Goal: Task Accomplishment & Management: Manage account settings

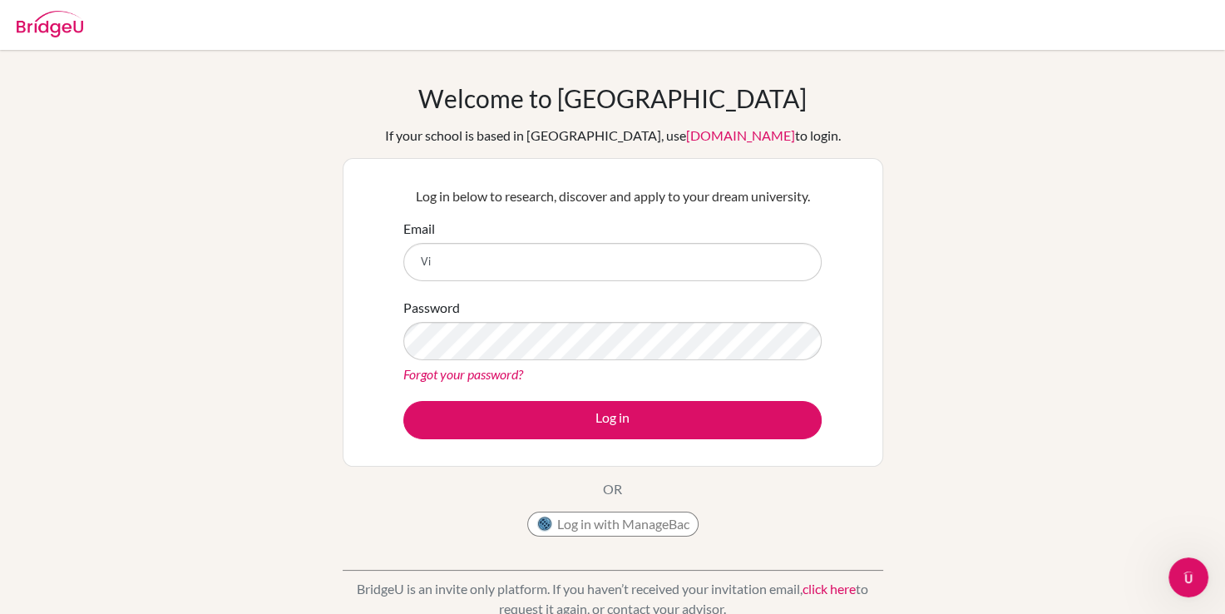
type input "[PERSON_NAME][EMAIL_ADDRESS][DOMAIN_NAME]"
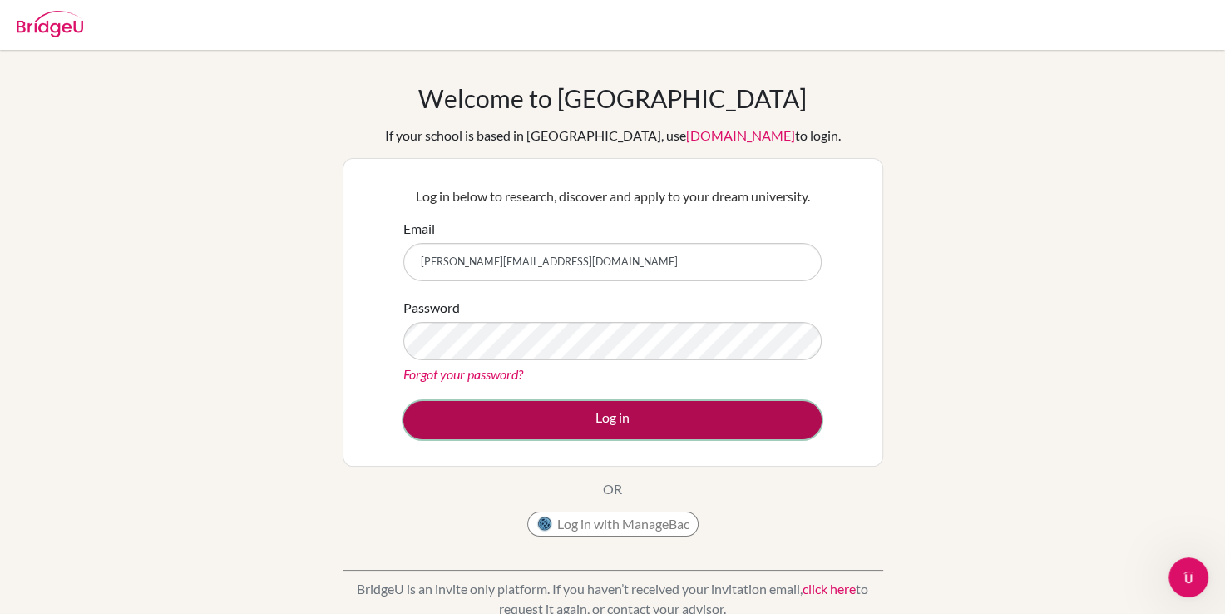
click at [694, 401] on button "Log in" at bounding box center [612, 420] width 418 height 38
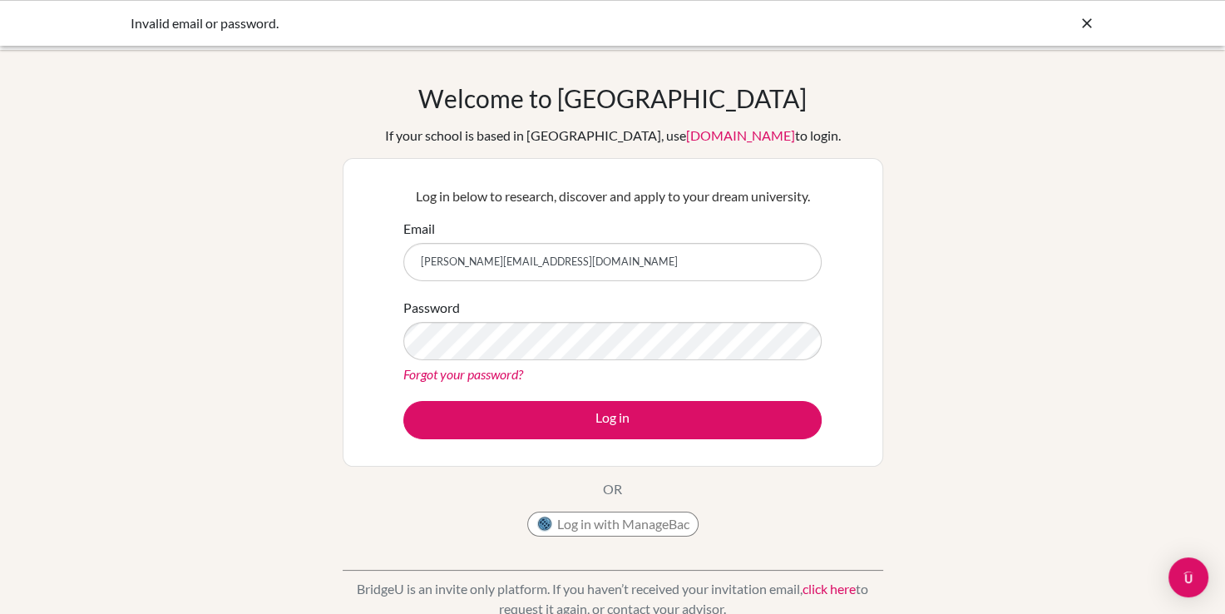
click at [1093, 28] on icon at bounding box center [1087, 23] width 17 height 17
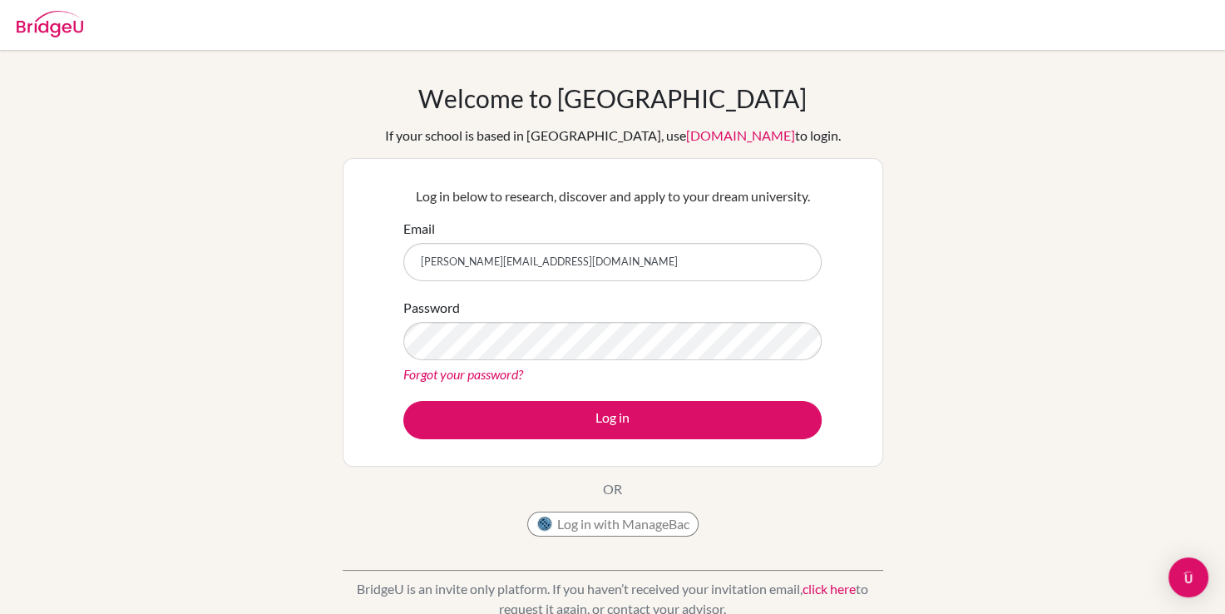
click at [87, 33] on div at bounding box center [612, 25] width 1208 height 50
click at [72, 32] on img at bounding box center [50, 24] width 67 height 27
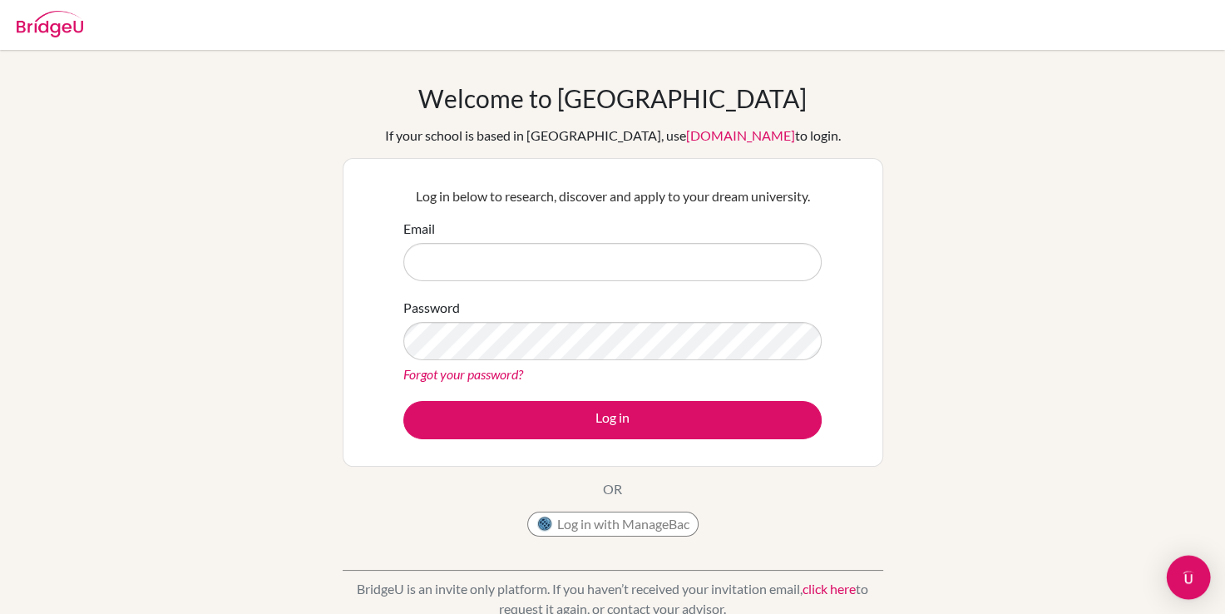
click at [1183, 570] on img "Open Intercom Messenger" at bounding box center [1189, 577] width 22 height 22
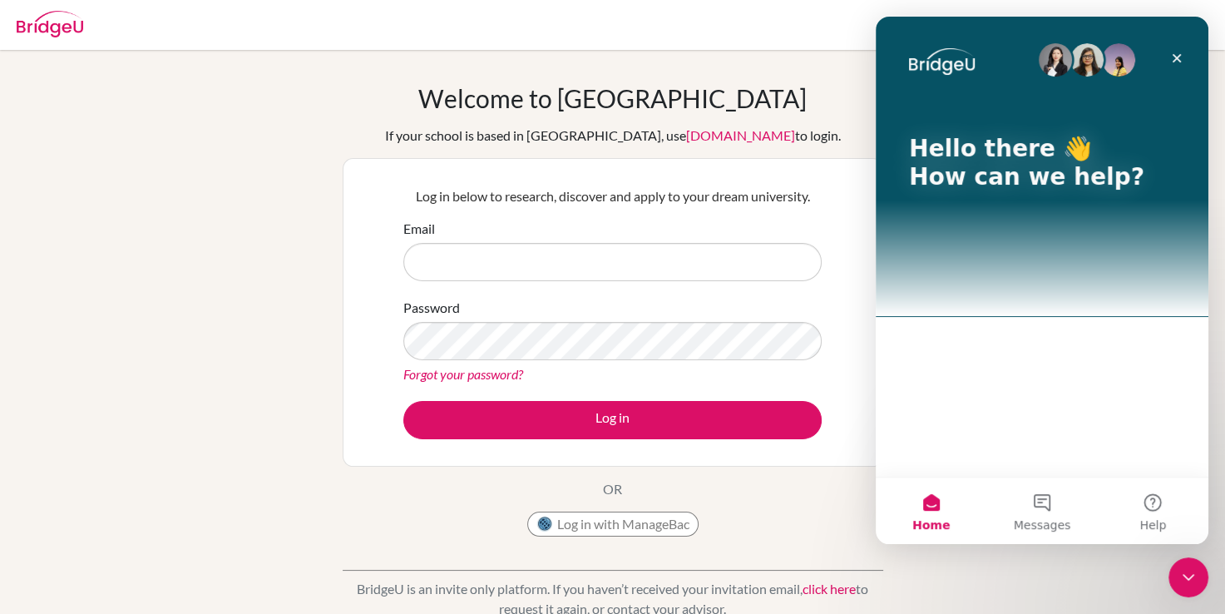
click at [123, 144] on div "Welcome to [GEOGRAPHIC_DATA] If your school is based in [GEOGRAPHIC_DATA], use …" at bounding box center [612, 355] width 1225 height 544
click at [90, 38] on div at bounding box center [612, 25] width 1208 height 50
